Goal: Information Seeking & Learning: Compare options

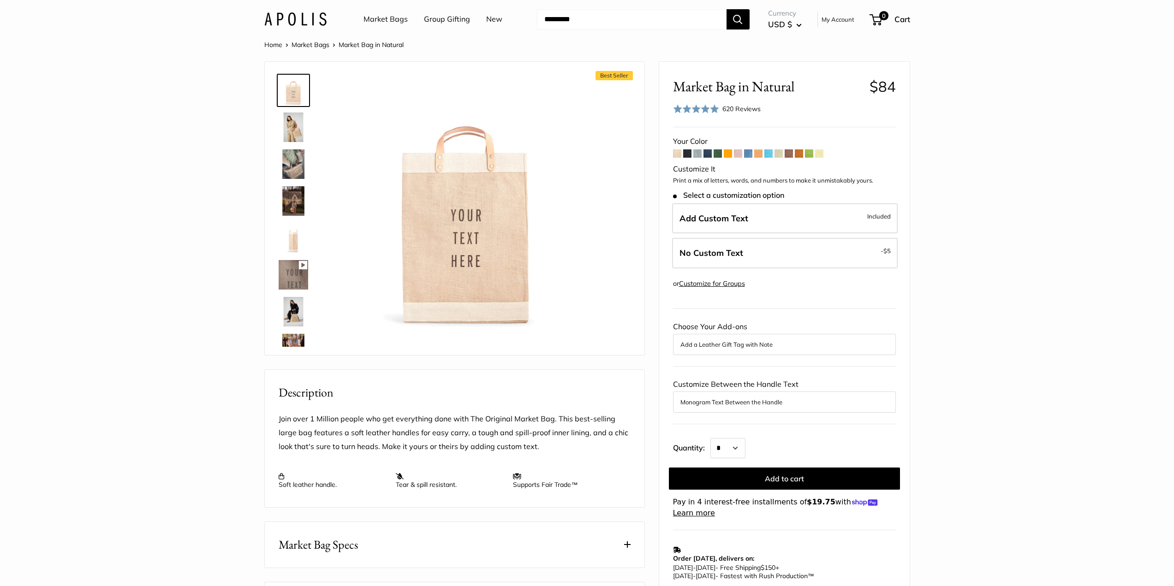
click at [749, 154] on span at bounding box center [748, 153] width 8 height 8
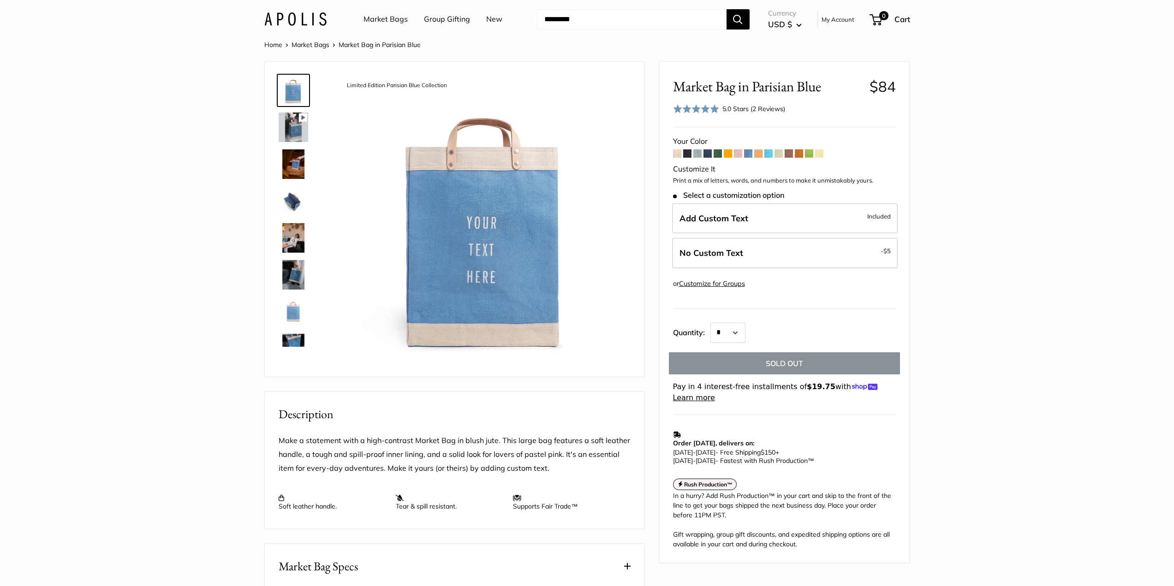
click at [768, 154] on span at bounding box center [768, 153] width 8 height 8
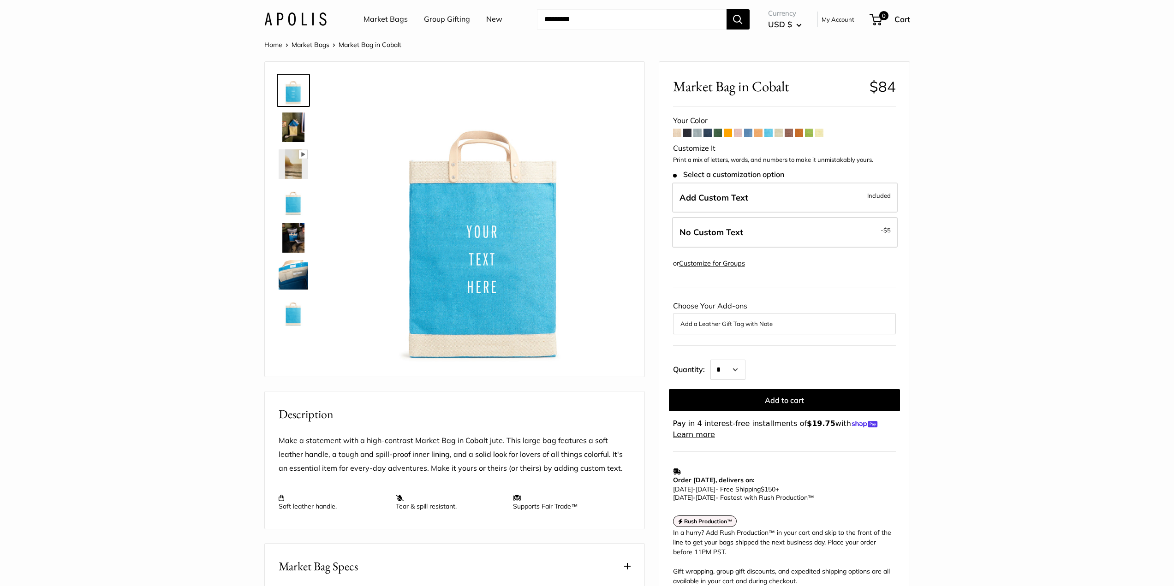
click at [286, 270] on img at bounding box center [294, 275] width 30 height 30
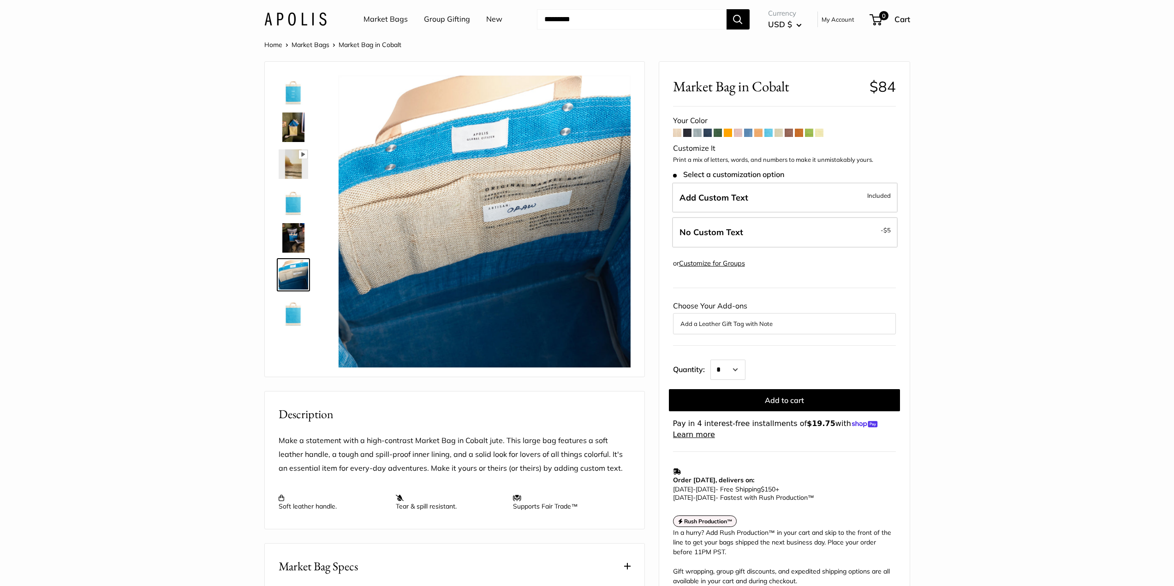
click at [394, 18] on link "Market Bags" at bounding box center [385, 19] width 44 height 14
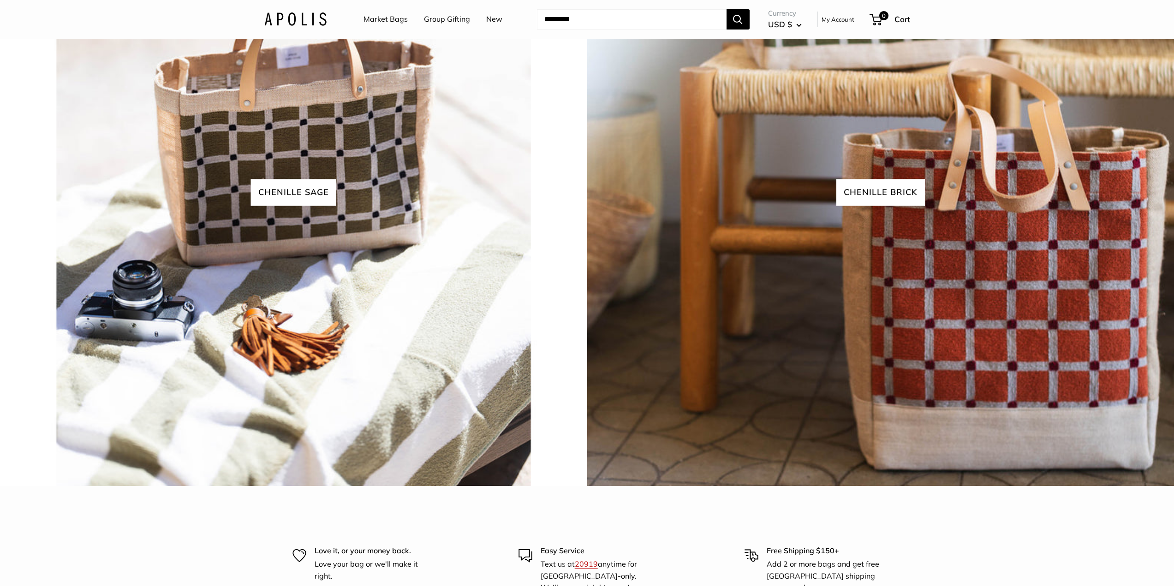
scroll to position [2444, 0]
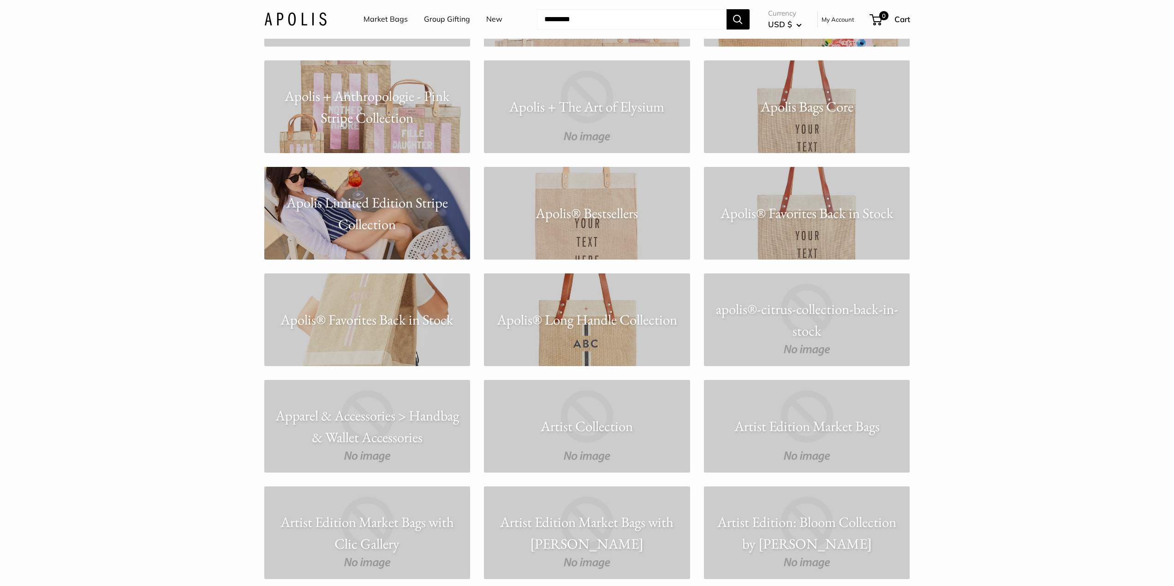
scroll to position [692, 0]
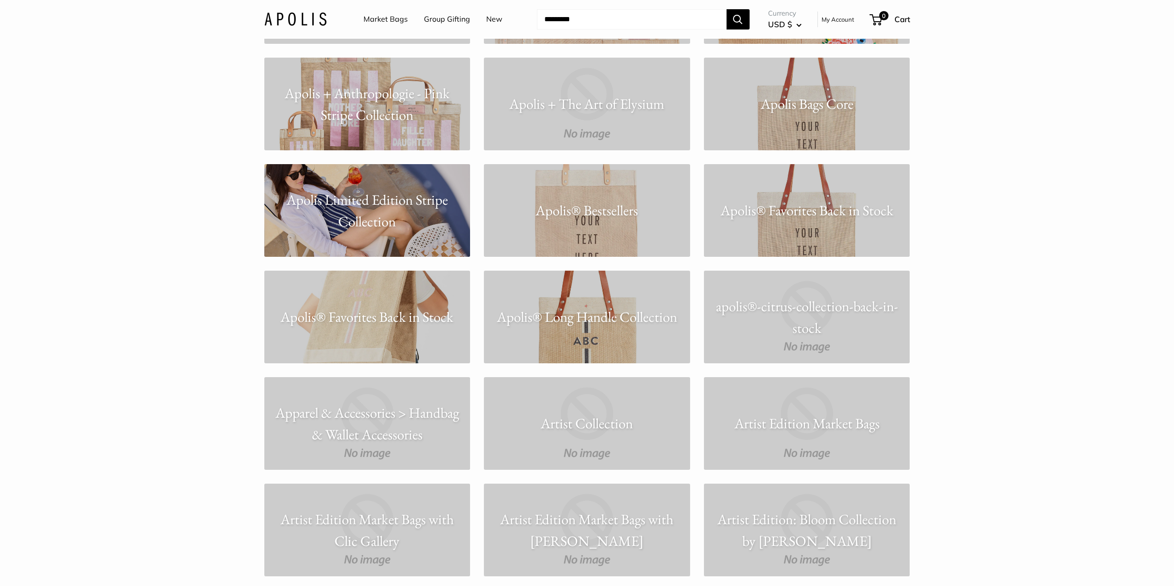
click at [616, 312] on p "Apolis® Long Handle Collection" at bounding box center [587, 317] width 206 height 22
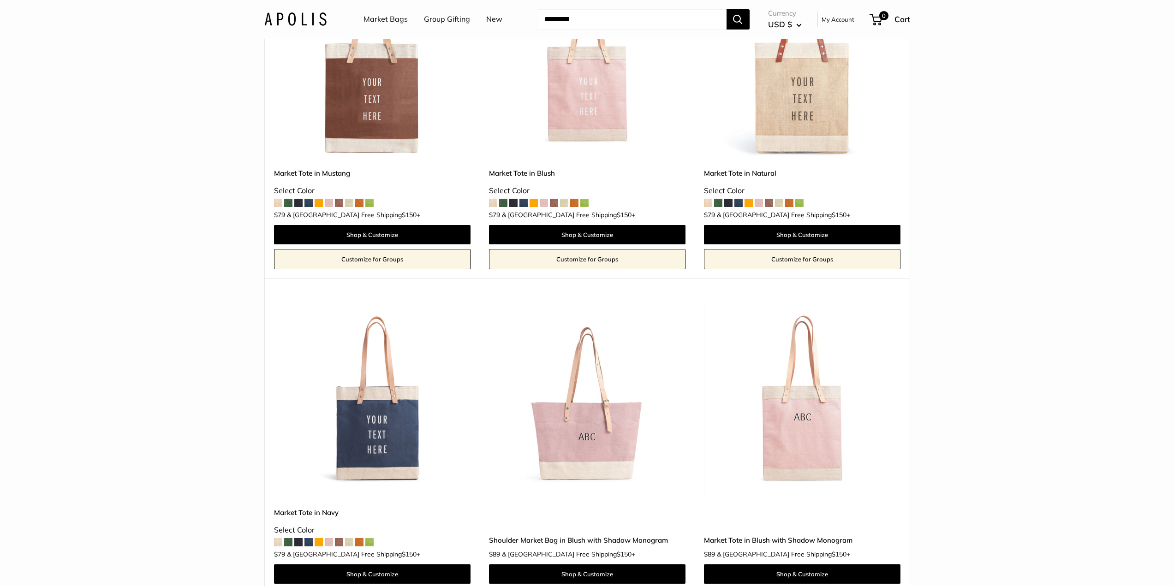
scroll to position [876, 0]
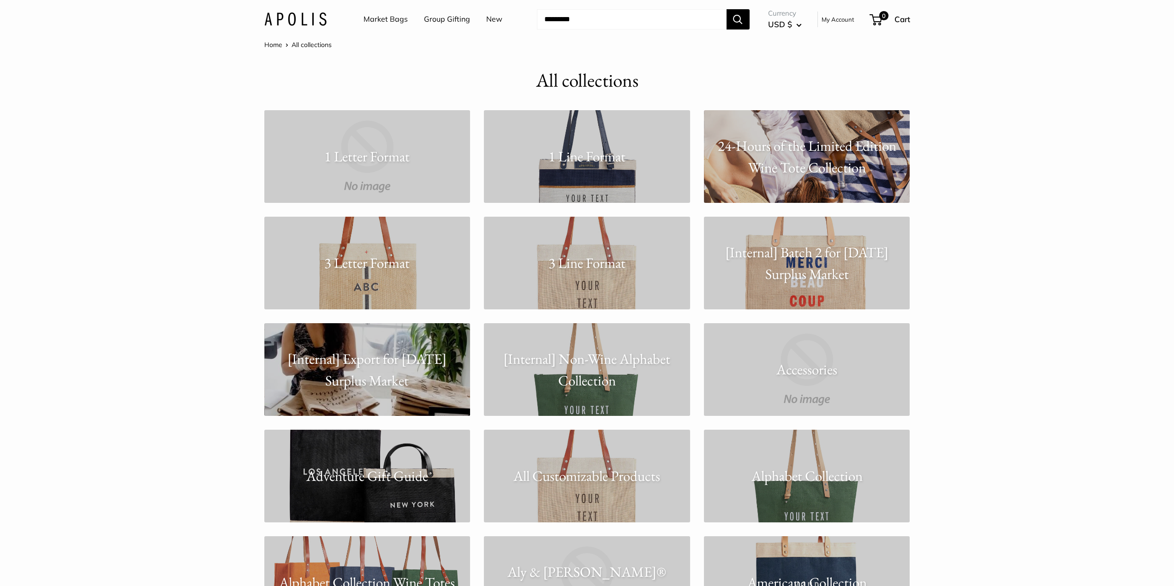
click at [654, 24] on input "Search..." at bounding box center [632, 19] width 190 height 20
type input "******"
click at [726, 9] on button "Search" at bounding box center [737, 19] width 23 height 20
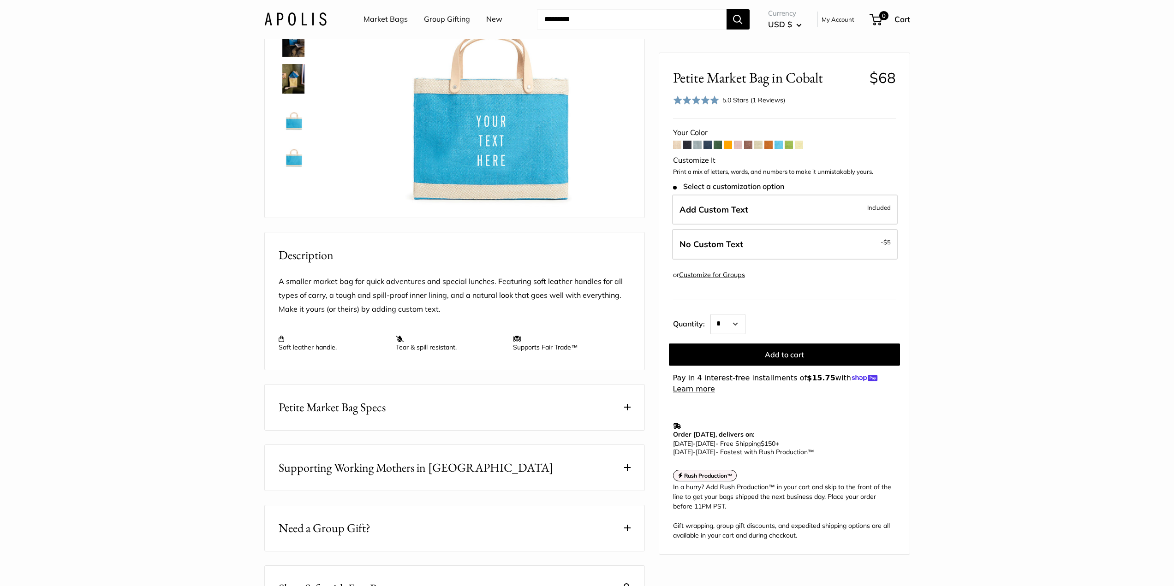
scroll to position [231, 0]
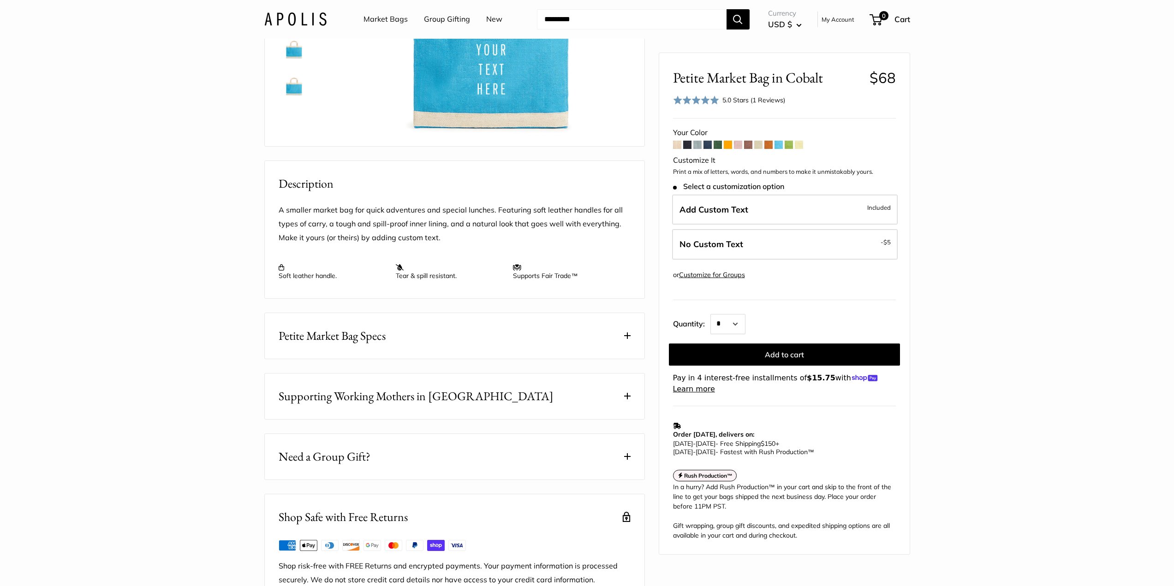
click at [471, 359] on button "Petite Market Bag Specs" at bounding box center [454, 336] width 379 height 46
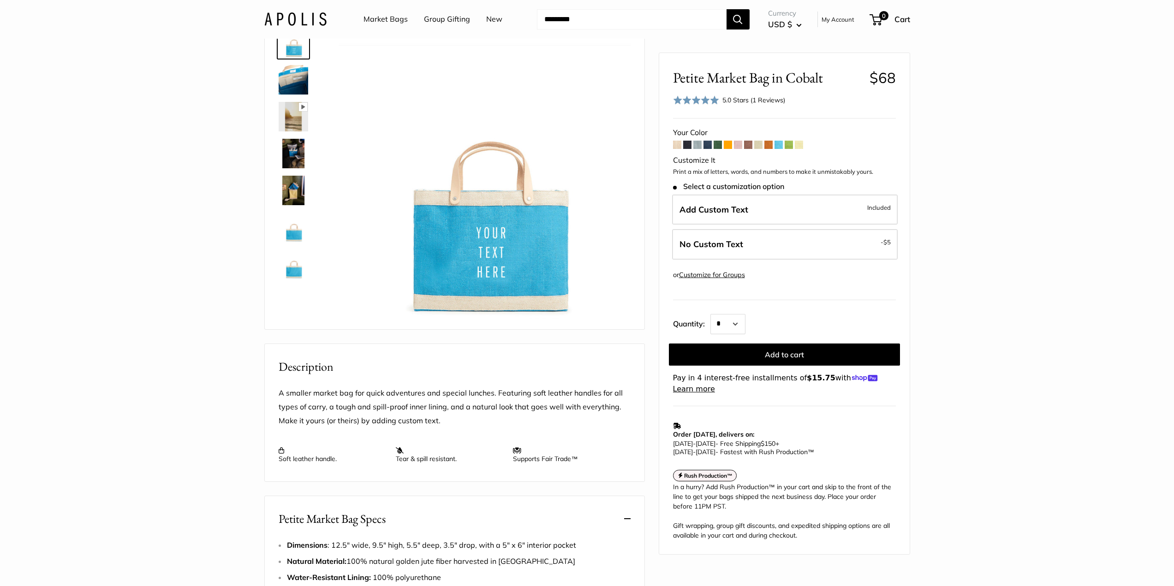
scroll to position [46, 0]
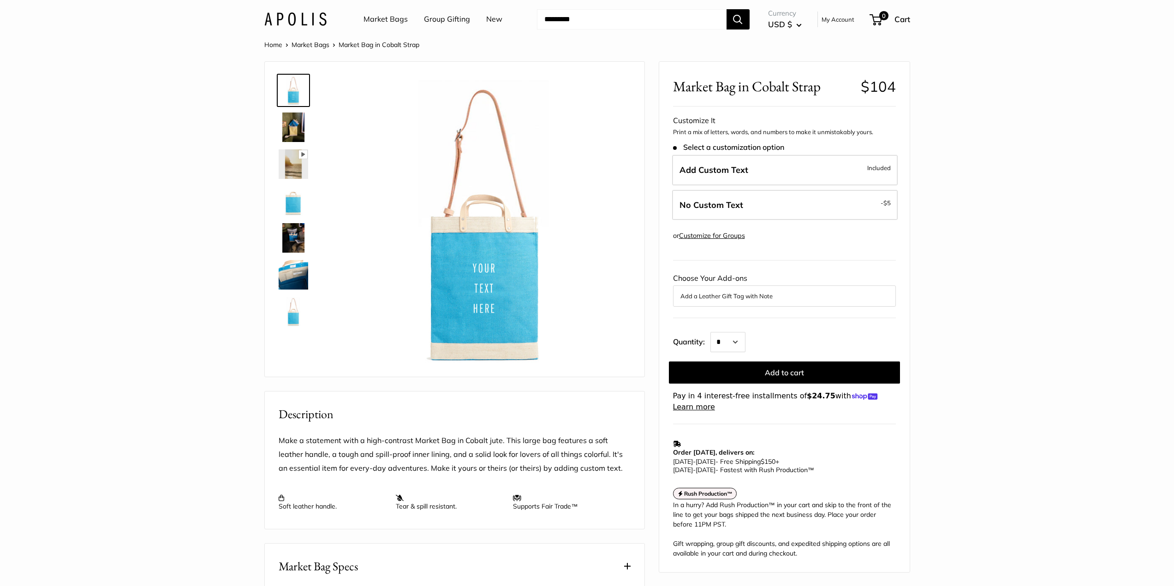
click at [297, 200] on img at bounding box center [294, 201] width 30 height 30
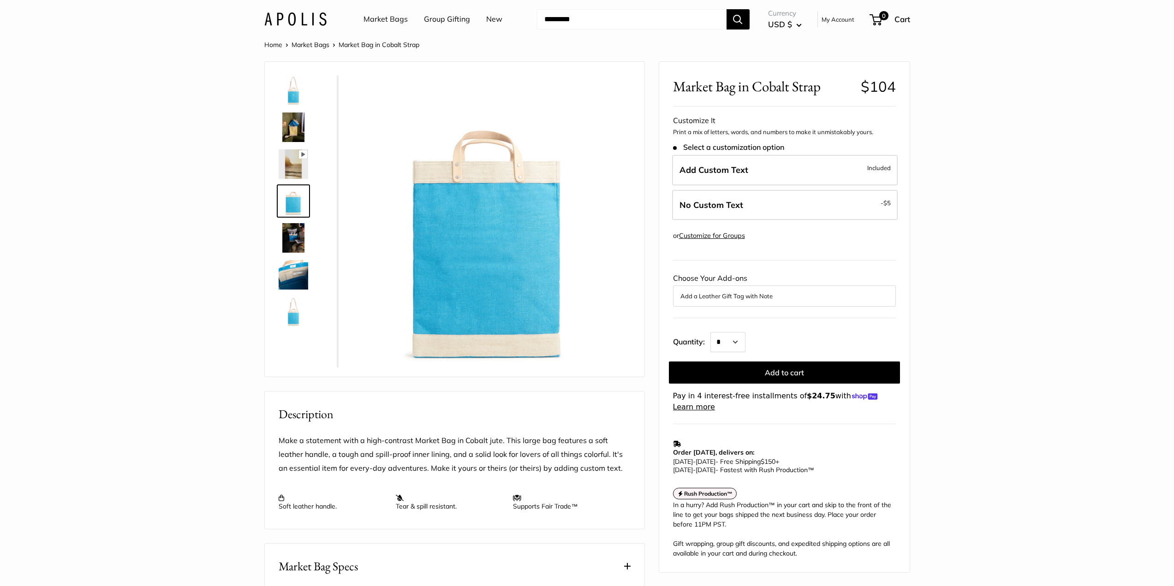
click at [292, 283] on img at bounding box center [294, 275] width 30 height 30
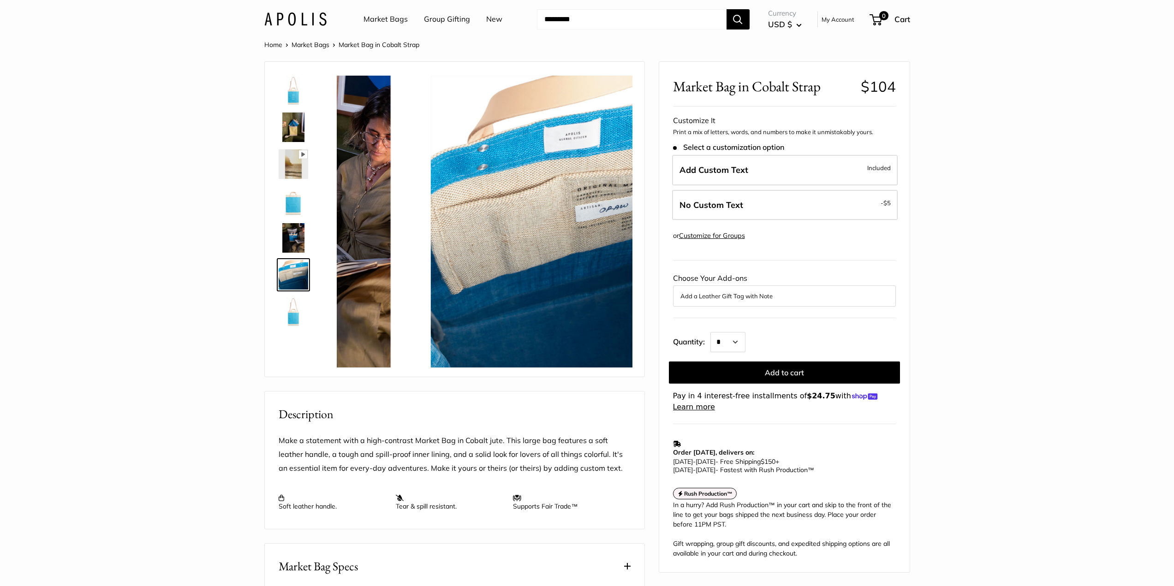
click at [292, 310] on img at bounding box center [294, 312] width 30 height 30
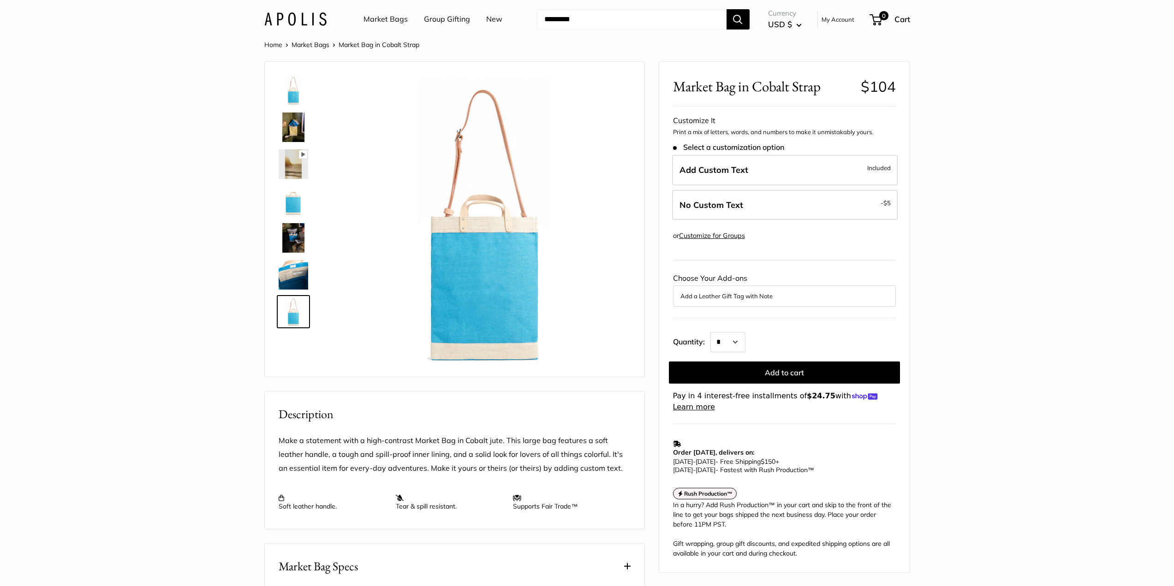
click at [294, 168] on img at bounding box center [294, 164] width 30 height 30
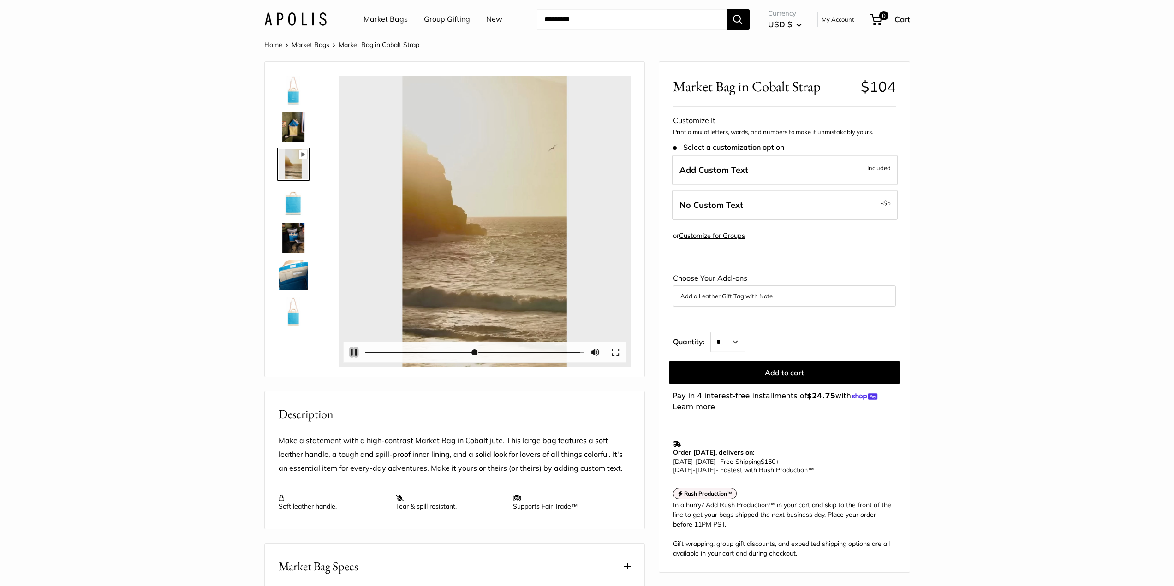
type input "*"
